Goal: Information Seeking & Learning: Learn about a topic

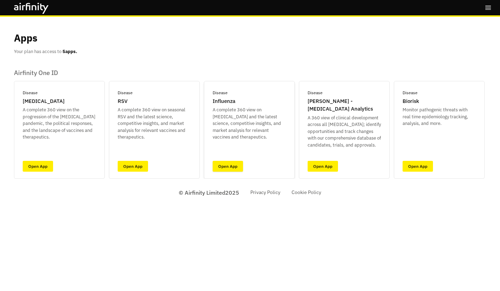
click at [236, 167] on link "Open App" at bounding box center [228, 166] width 30 height 11
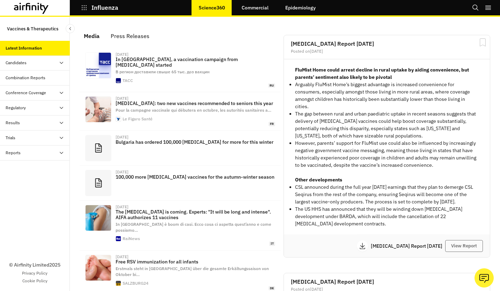
scroll to position [429, 204]
click at [138, 36] on div "Press Releases" at bounding box center [130, 36] width 39 height 10
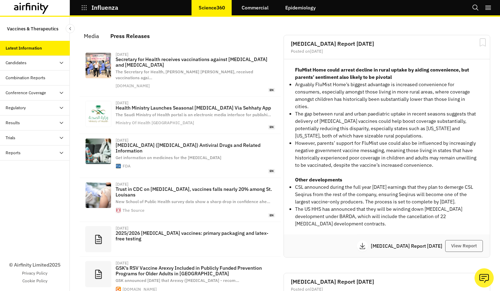
scroll to position [448, 204]
click at [108, 8] on p "Influenza" at bounding box center [105, 8] width 27 height 6
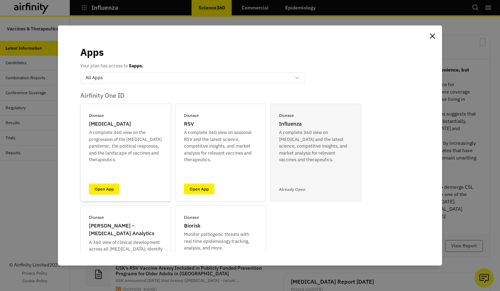
click at [110, 185] on link "Open App" at bounding box center [104, 189] width 30 height 11
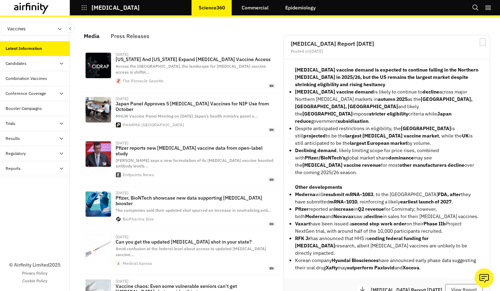
scroll to position [456, 204]
click at [125, 24] on div "Media Press Releases Sep 13, 2025 North Carolina And Arizona Expand Covid-19 Va…" at bounding box center [180, 282] width 204 height 517
